Goal: Task Accomplishment & Management: Use online tool/utility

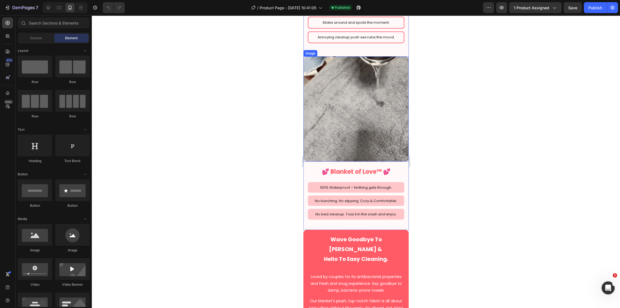
scroll to position [699, 0]
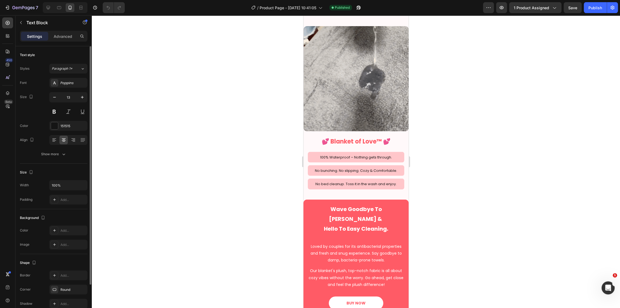
click at [61, 132] on div "Font Poppins Size 13 Color 151515 Align Show more" at bounding box center [54, 118] width 68 height 81
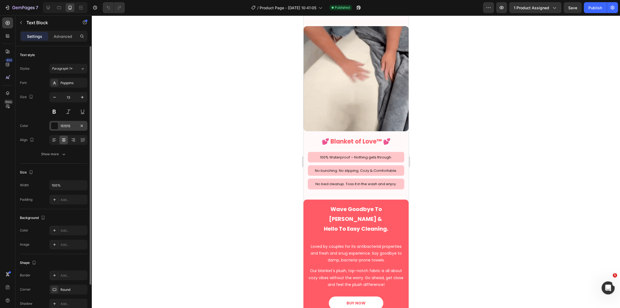
click at [66, 126] on div "151515" at bounding box center [68, 126] width 16 height 5
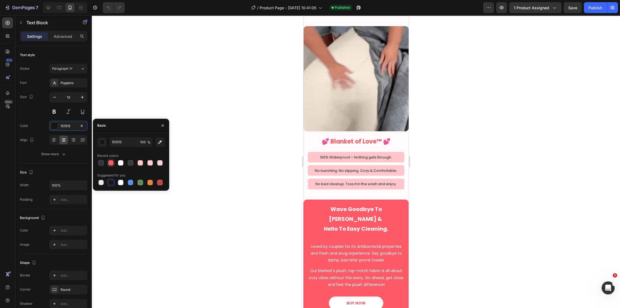
click at [109, 162] on div at bounding box center [110, 162] width 5 height 5
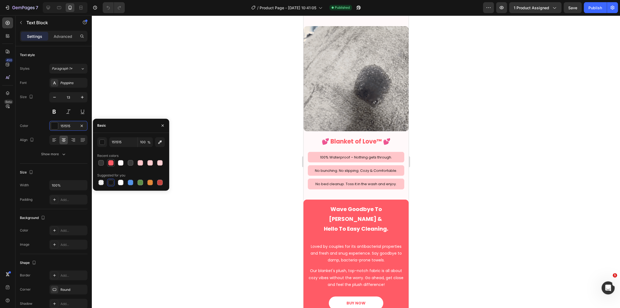
type input "FF5B66"
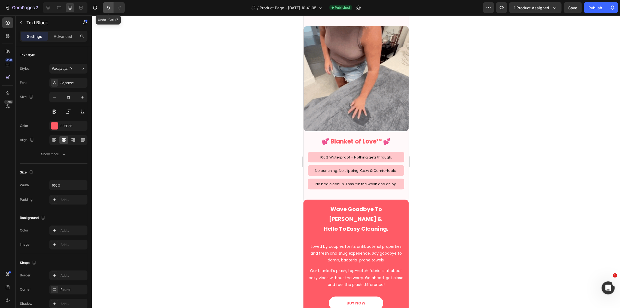
click at [108, 7] on icon "Undo/Redo" at bounding box center [107, 7] width 5 height 5
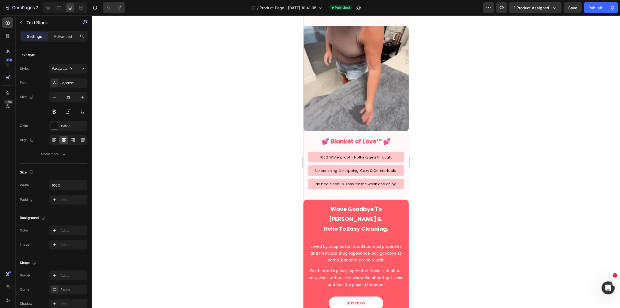
click at [202, 39] on div at bounding box center [356, 161] width 528 height 293
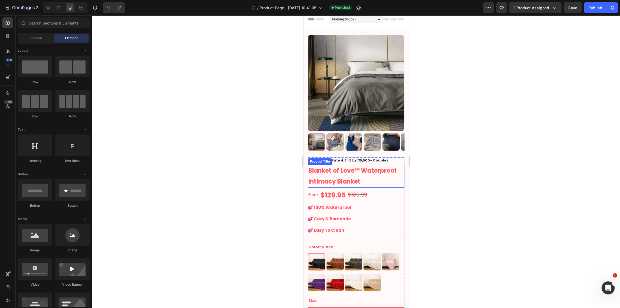
scroll to position [0, 0]
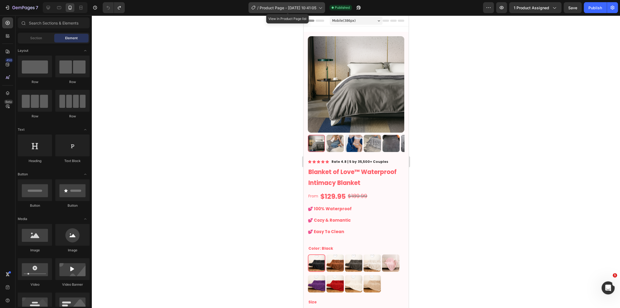
click at [299, 9] on span "Product Page - [DATE] 10:41:05" at bounding box center [287, 8] width 57 height 6
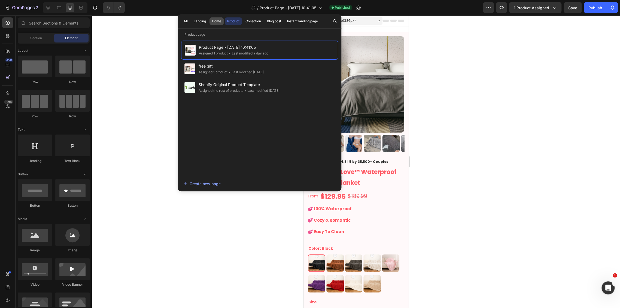
click at [218, 23] on div "Home" at bounding box center [216, 21] width 9 height 5
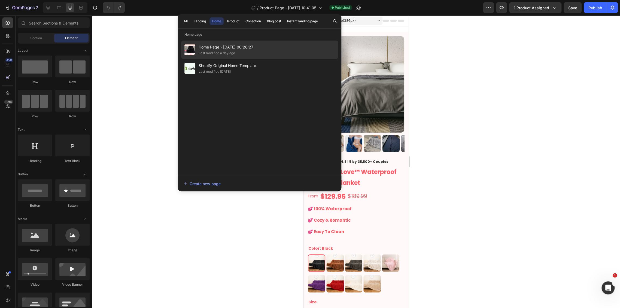
click at [215, 54] on div "Last modified a day ago" at bounding box center [216, 52] width 36 height 5
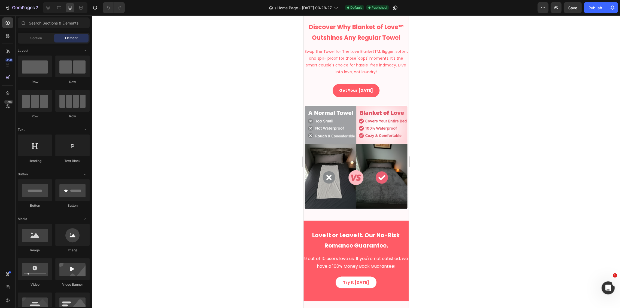
scroll to position [605, 0]
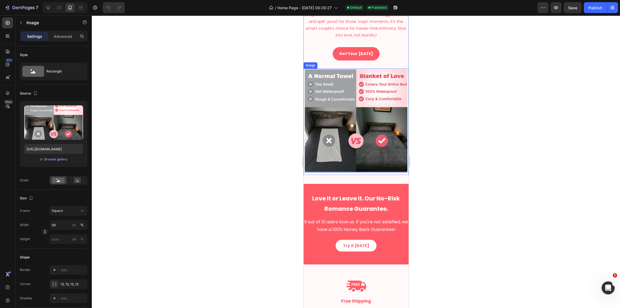
click at [382, 75] on img at bounding box center [356, 121] width 104 height 104
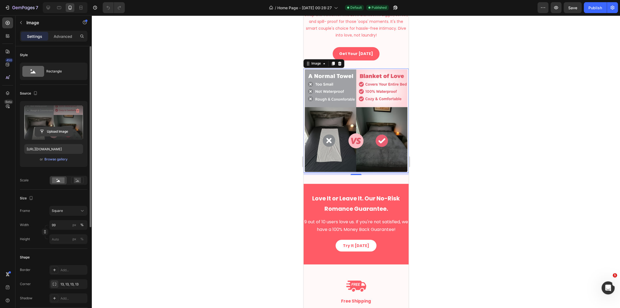
click at [66, 132] on input "file" at bounding box center [54, 131] width 38 height 9
type input "[URL][DOMAIN_NAME]"
click at [470, 213] on div at bounding box center [356, 161] width 528 height 293
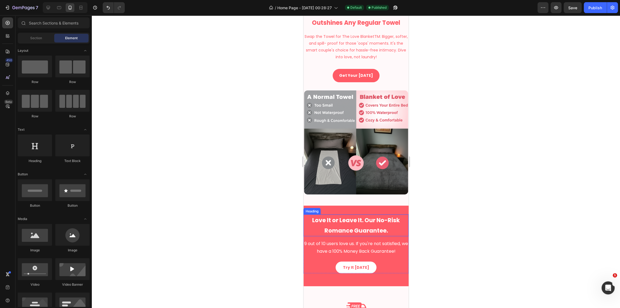
select select "XS 20 × 28 in | 50 × 70 cm"
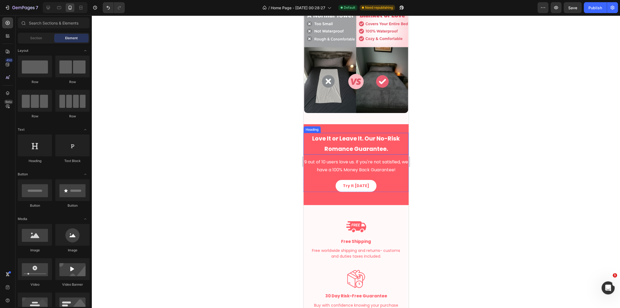
scroll to position [697, 0]
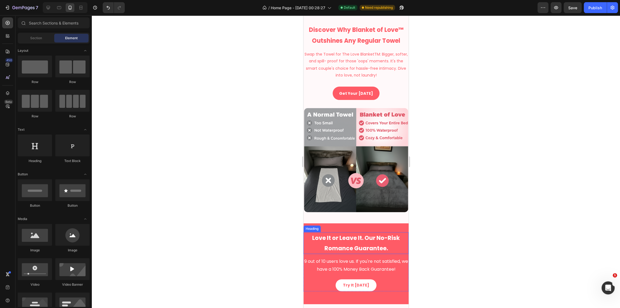
select select "XS 20 × 28 in | 50 × 70 cm"
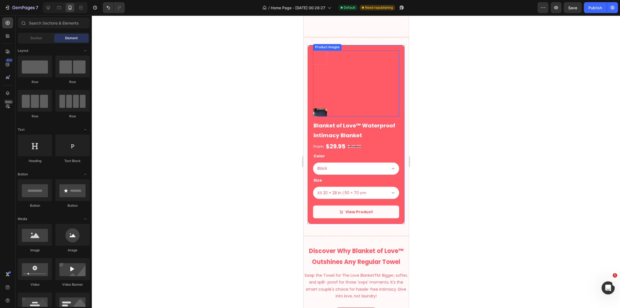
scroll to position [575, 0]
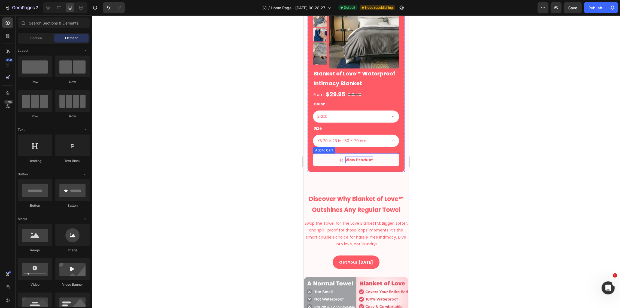
click at [363, 160] on div "View Product" at bounding box center [358, 159] width 27 height 7
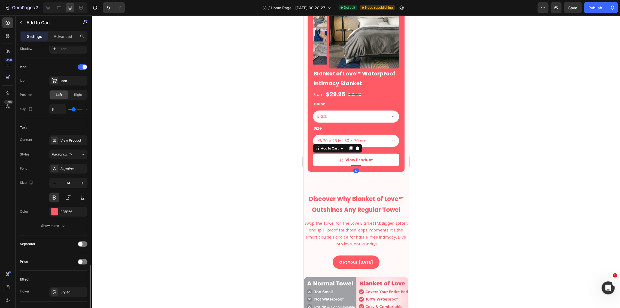
scroll to position [377, 0]
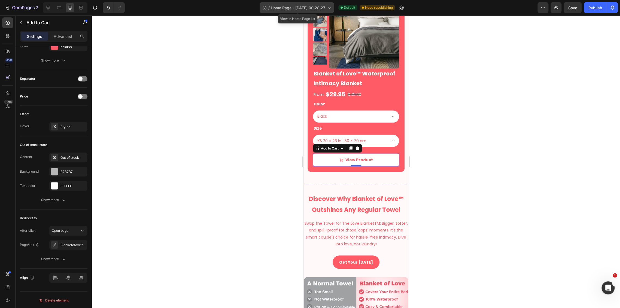
click at [320, 8] on span "Home Page - [DATE] 00:28:27" at bounding box center [298, 8] width 54 height 6
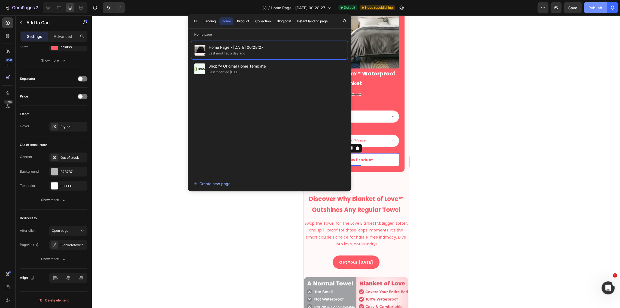
click at [596, 7] on div "Publish" at bounding box center [595, 8] width 14 height 6
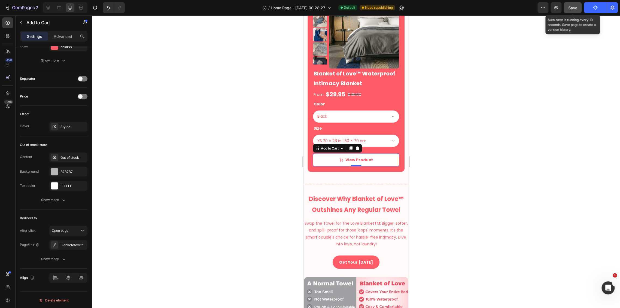
click at [577, 9] on button "Save" at bounding box center [572, 7] width 18 height 11
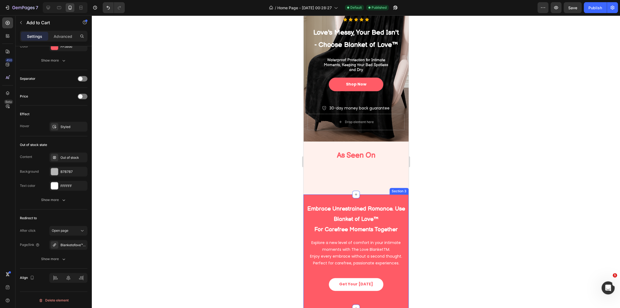
scroll to position [0, 0]
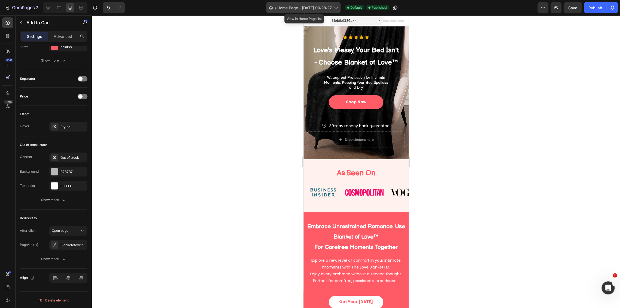
click at [308, 2] on div "/ Home Page - [DATE] 00:28:27" at bounding box center [303, 7] width 74 height 11
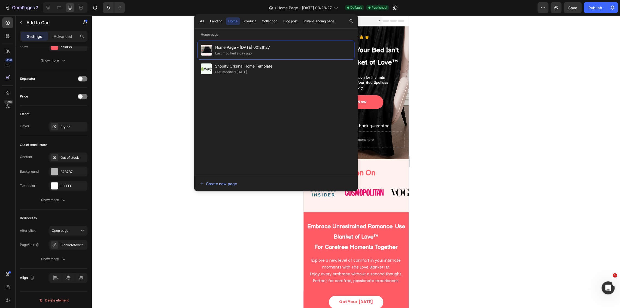
click at [251, 25] on div "All Landing Home Product Collection Blog post Instant landing page" at bounding box center [267, 21] width 146 height 14
click at [251, 23] on div "Product" at bounding box center [249, 21] width 12 height 5
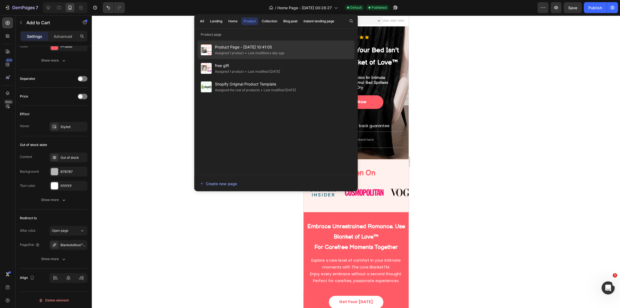
click at [243, 48] on span "Product Page - [DATE] 10:41:05" at bounding box center [249, 47] width 69 height 7
